Goal: Find specific page/section: Find specific page/section

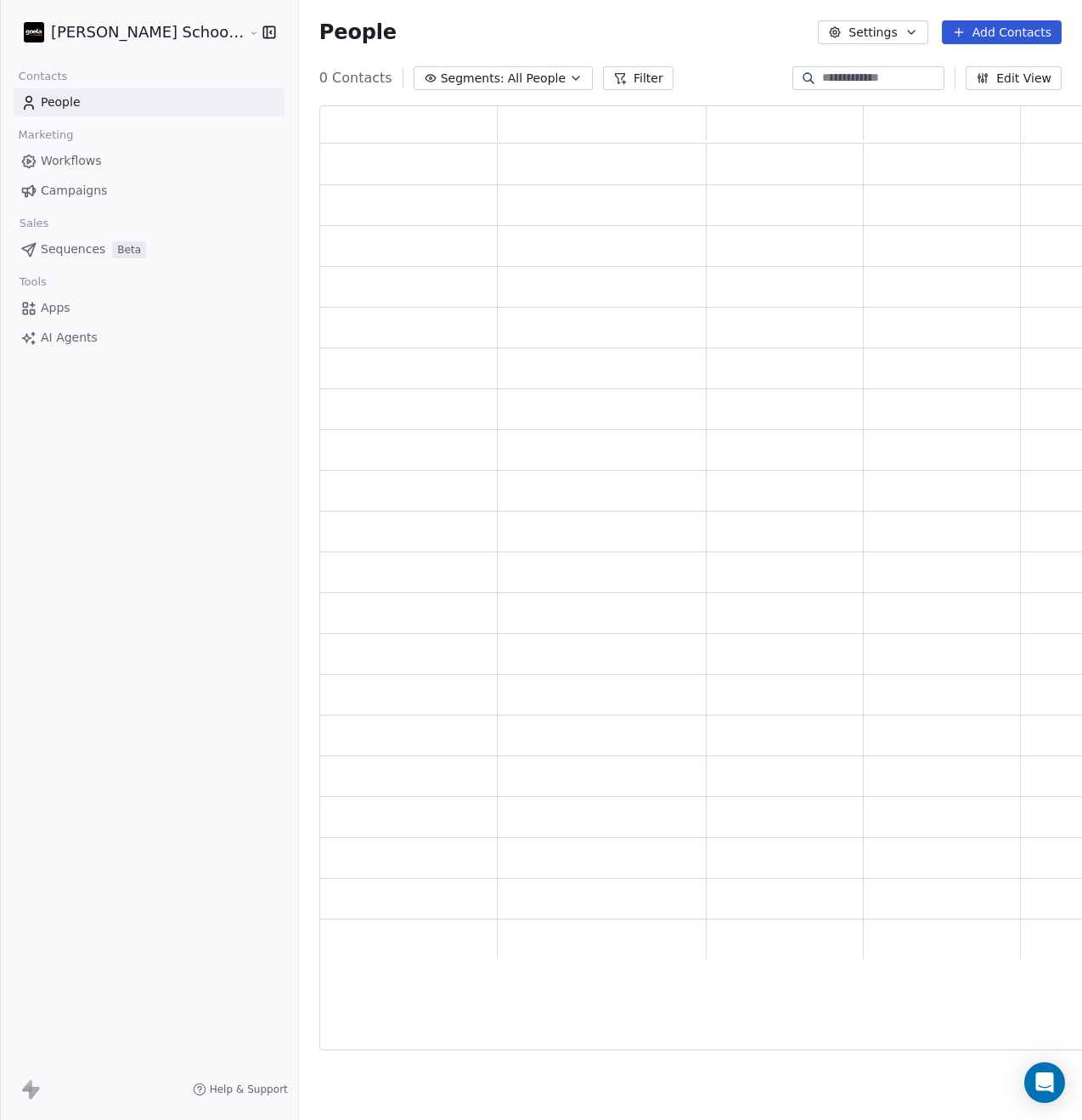
scroll to position [932, 785]
click at [89, 192] on span "Campaigns" at bounding box center [73, 190] width 66 height 18
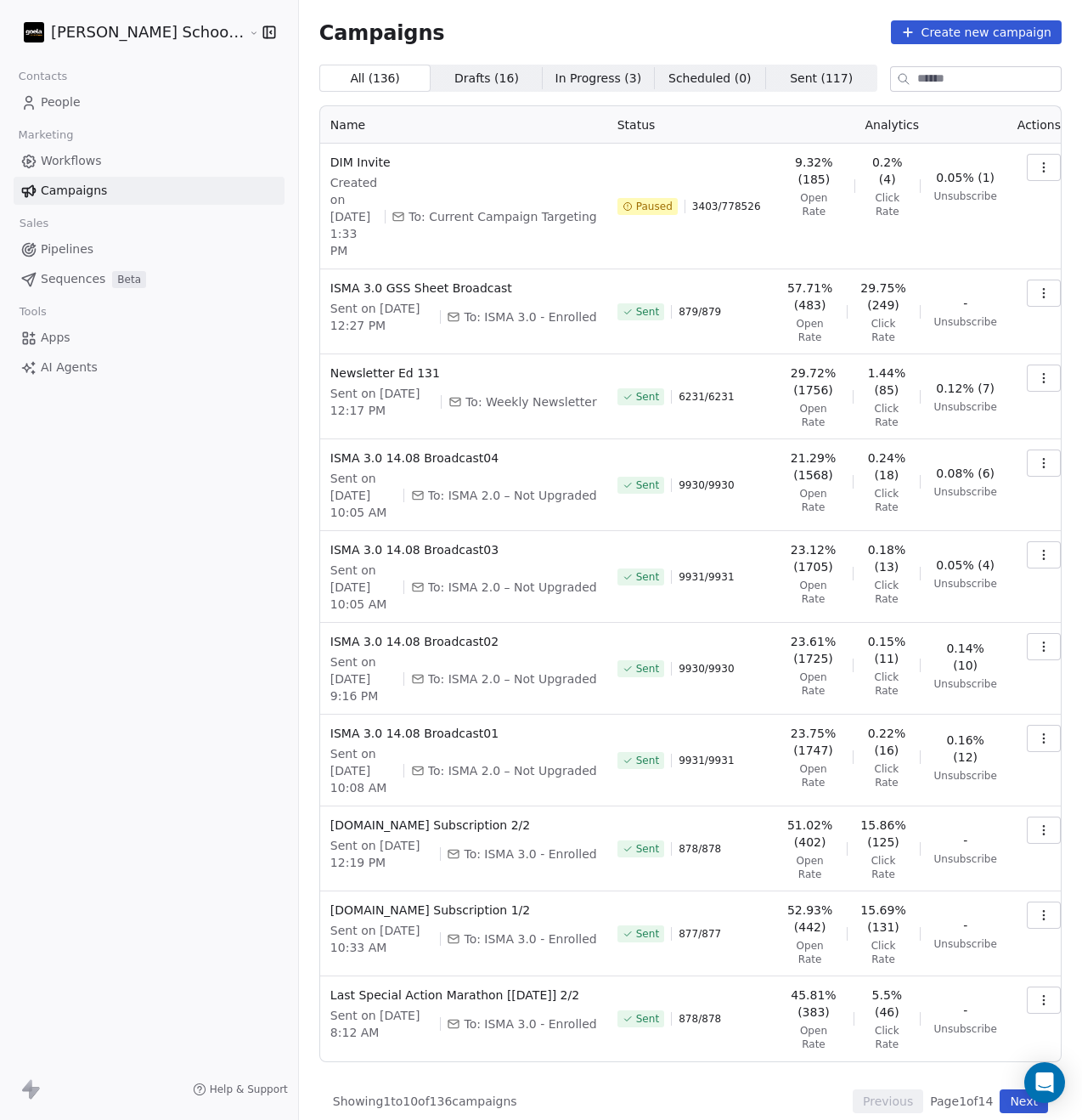
click at [1048, 164] on button "button" at bounding box center [1044, 168] width 34 height 28
click at [943, 288] on span "Resume" at bounding box center [925, 287] width 54 height 21
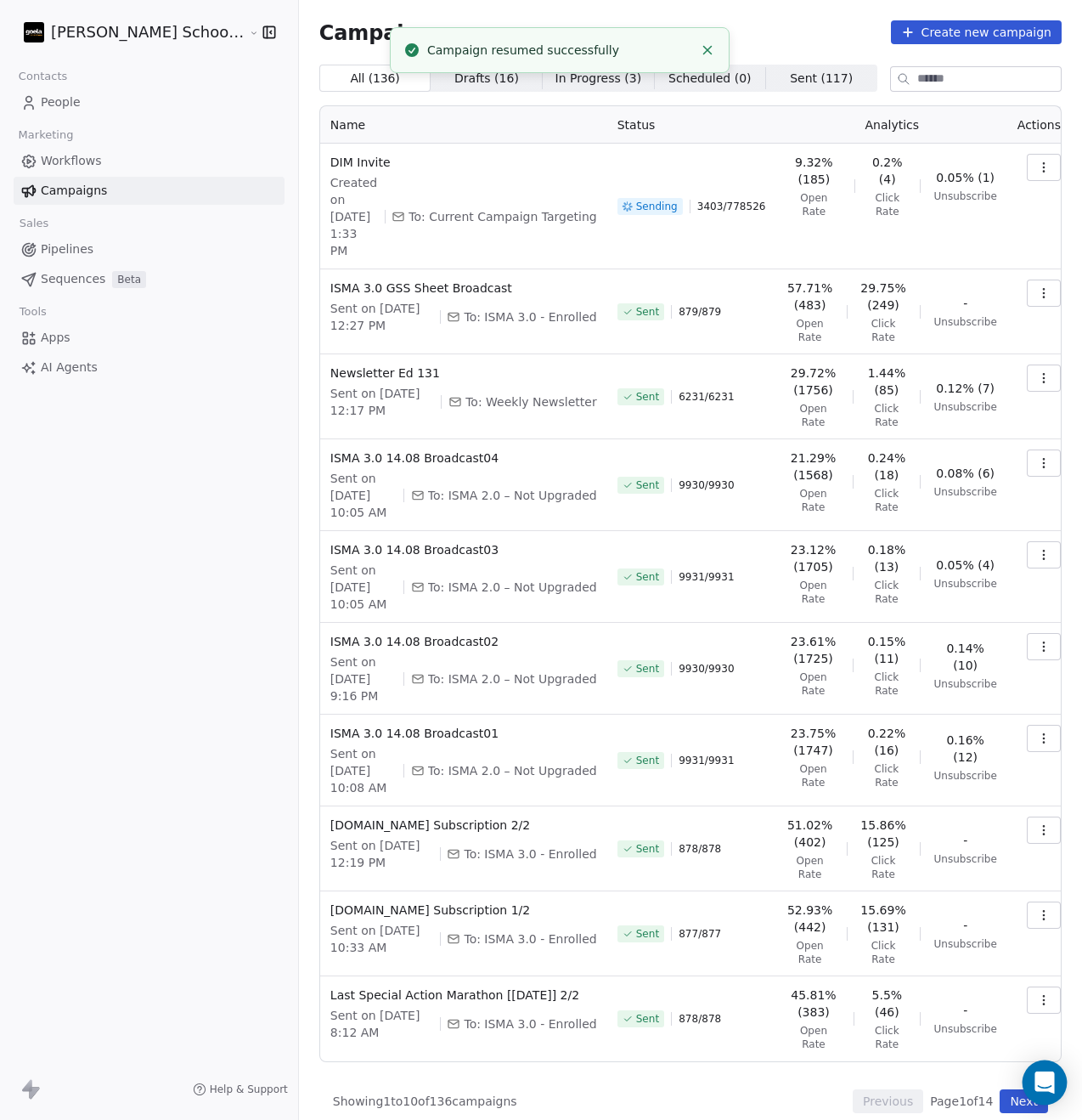
click at [1058, 1071] on div "Open Intercom Messenger" at bounding box center [1045, 1083] width 45 height 45
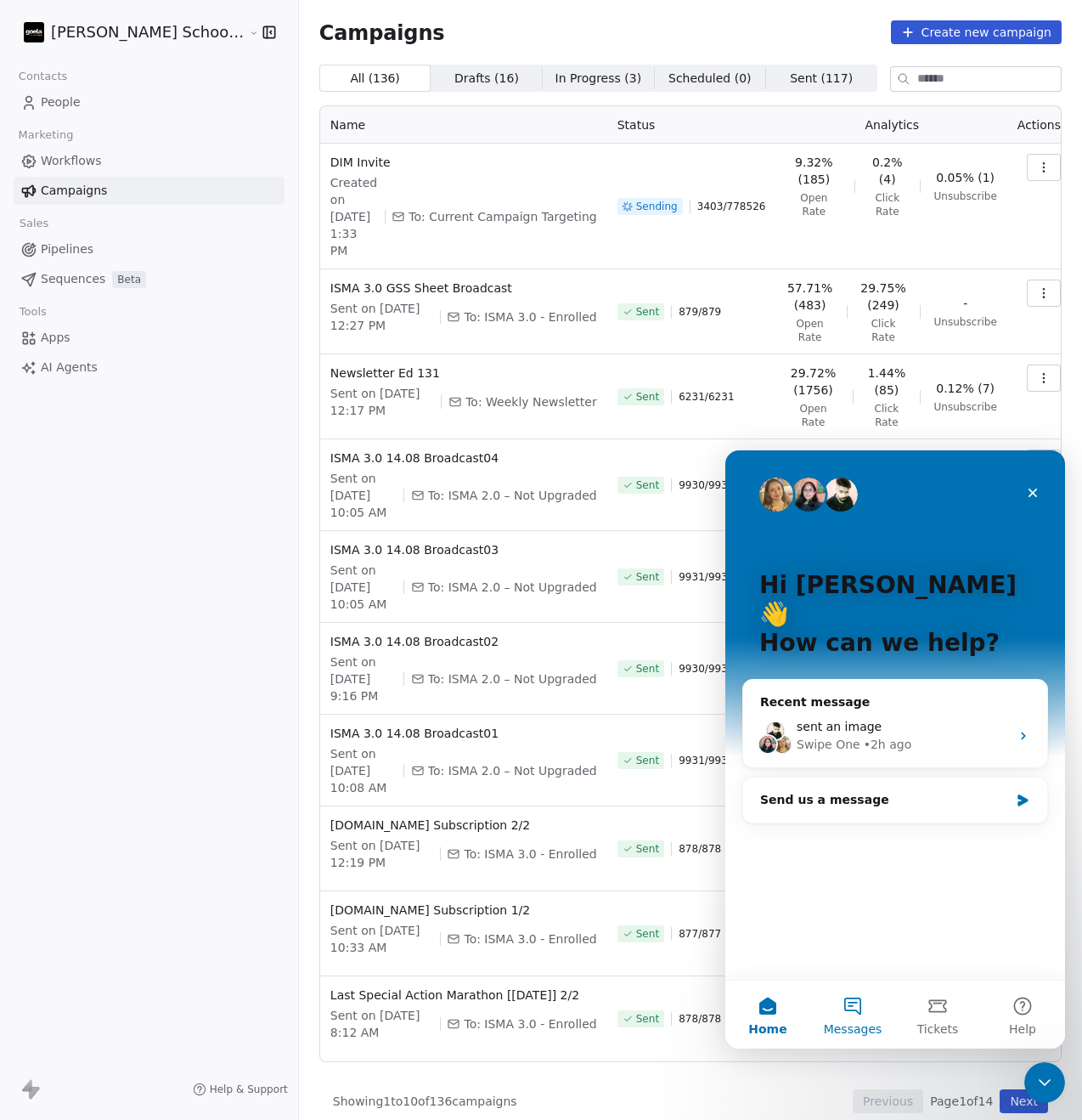
click at [829, 1008] on button "Messages" at bounding box center [852, 1014] width 85 height 68
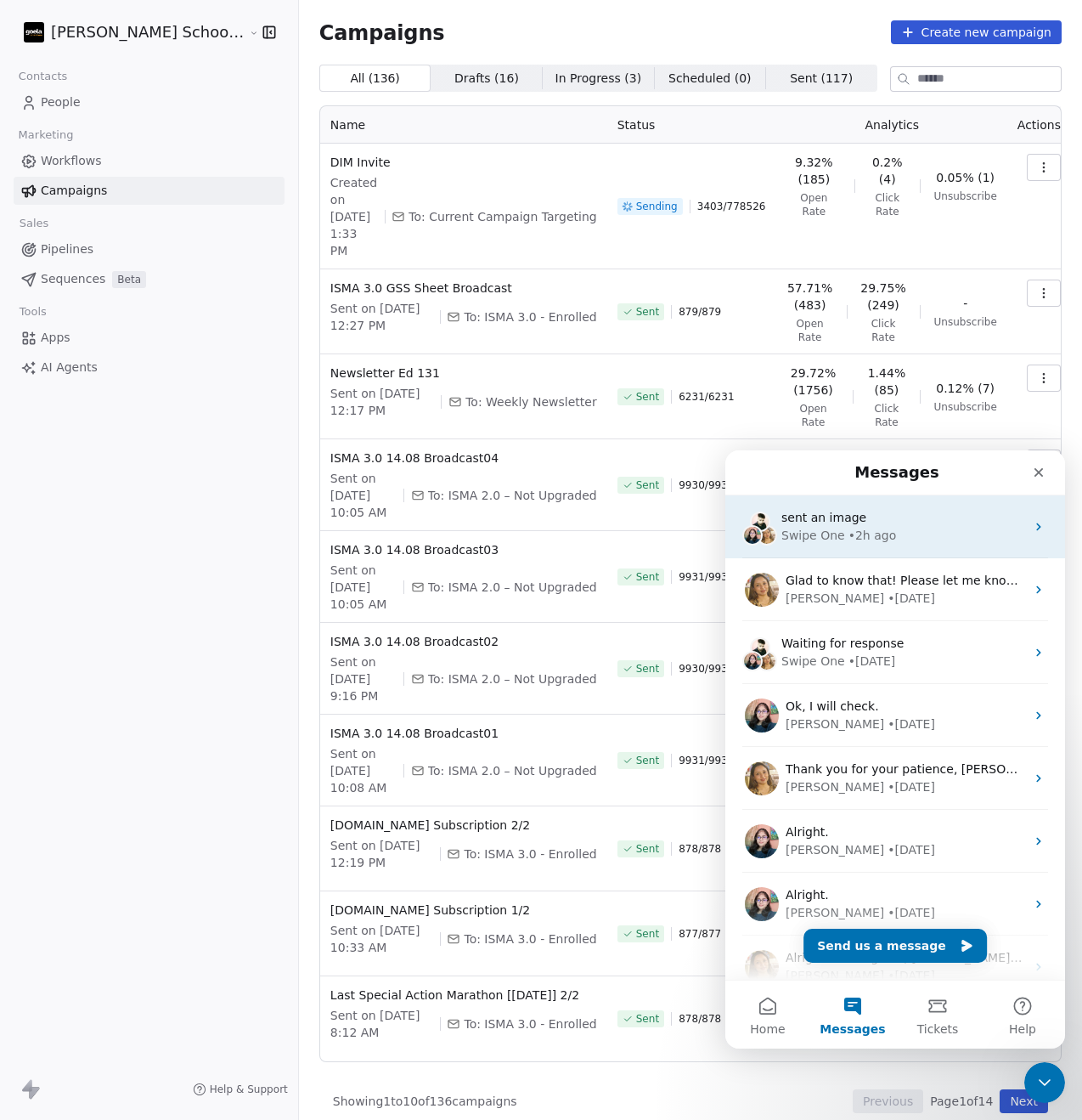
click at [908, 535] on div "Swipe One • 2h ago" at bounding box center [903, 535] width 243 height 18
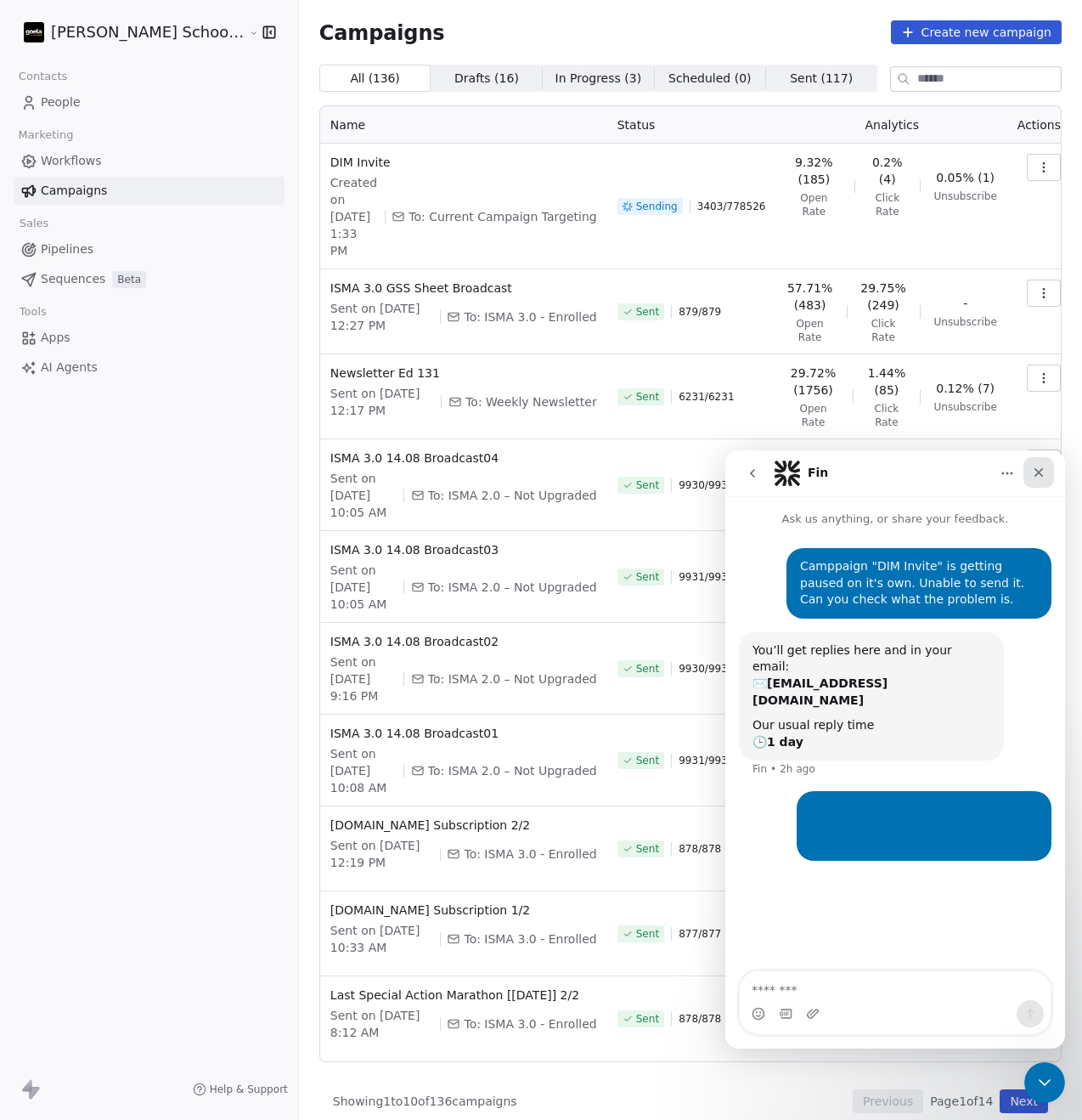
click at [1036, 471] on icon "Close" at bounding box center [1039, 472] width 14 height 14
